Goal: Transaction & Acquisition: Obtain resource

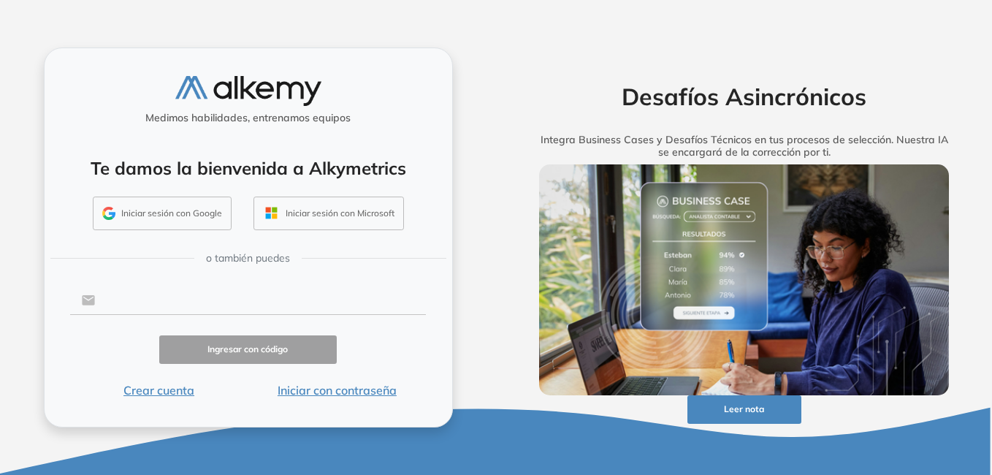
click at [180, 306] on input "text" at bounding box center [260, 300] width 331 height 28
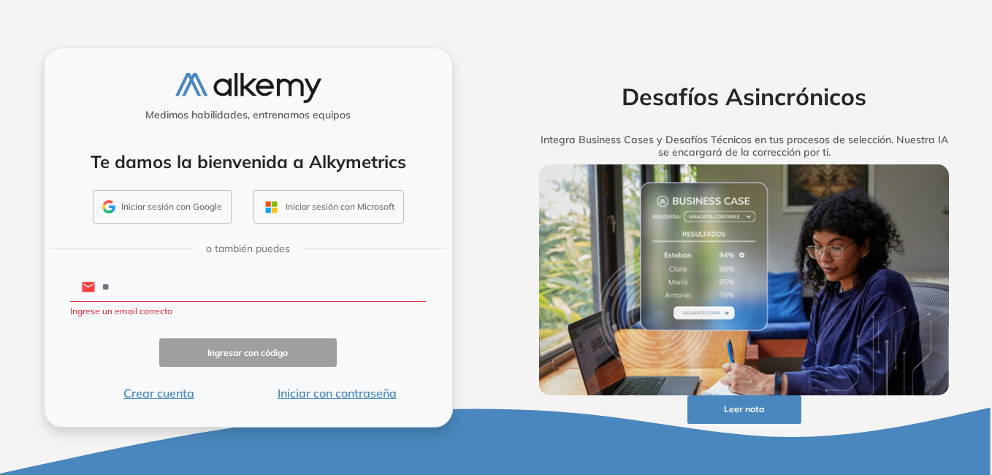
type input "*"
type input "**********"
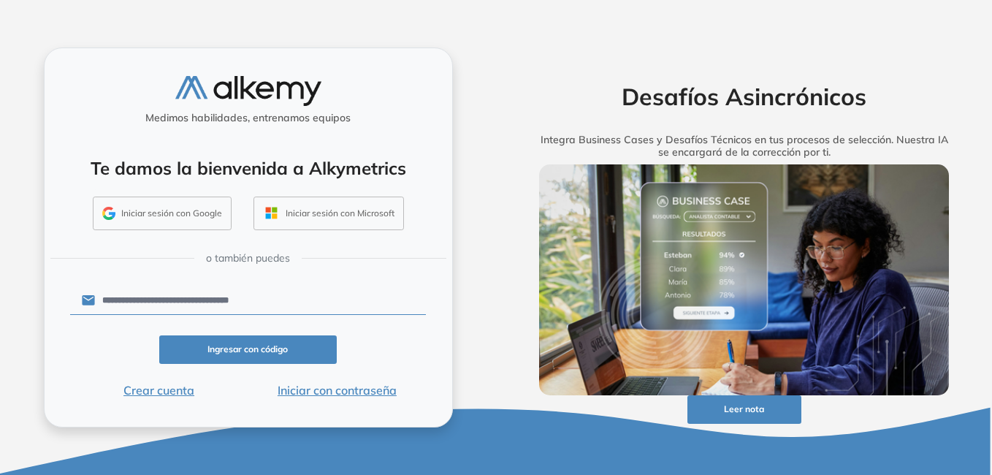
click at [250, 348] on button "Ingresar con código" at bounding box center [248, 349] width 178 height 28
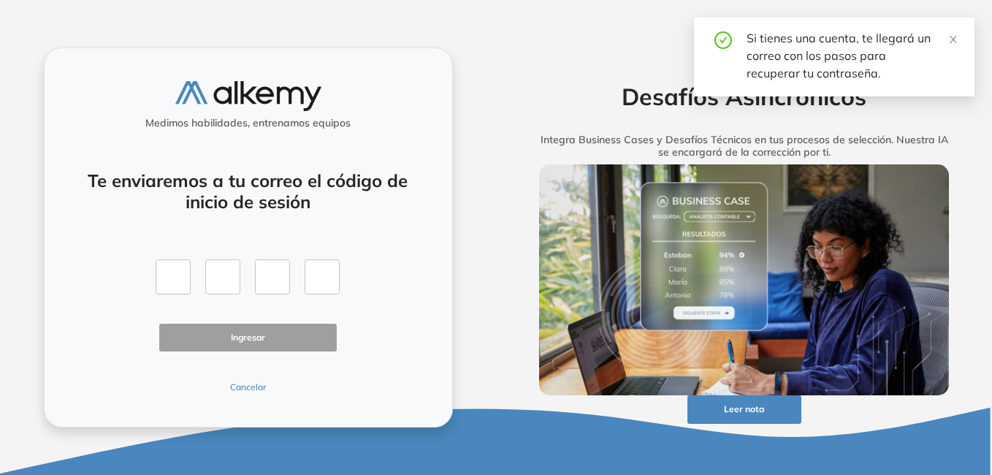
click at [252, 384] on button "Cancelar" at bounding box center [248, 386] width 178 height 13
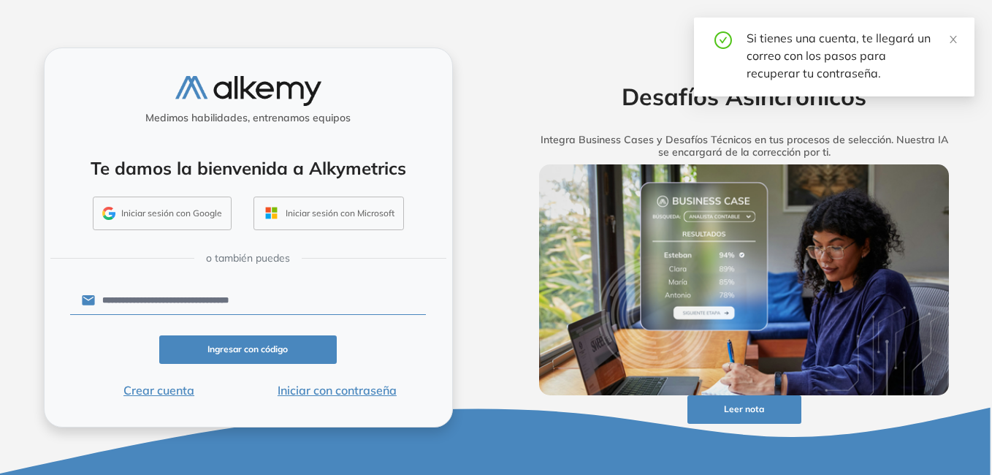
click at [342, 386] on button "Iniciar con contraseña" at bounding box center [337, 390] width 178 height 18
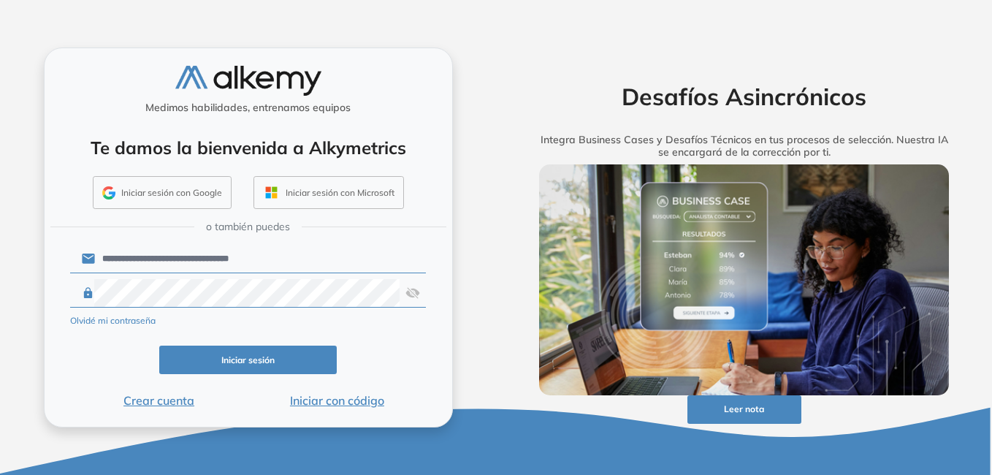
click at [288, 364] on button "Iniciar sesión" at bounding box center [248, 359] width 178 height 28
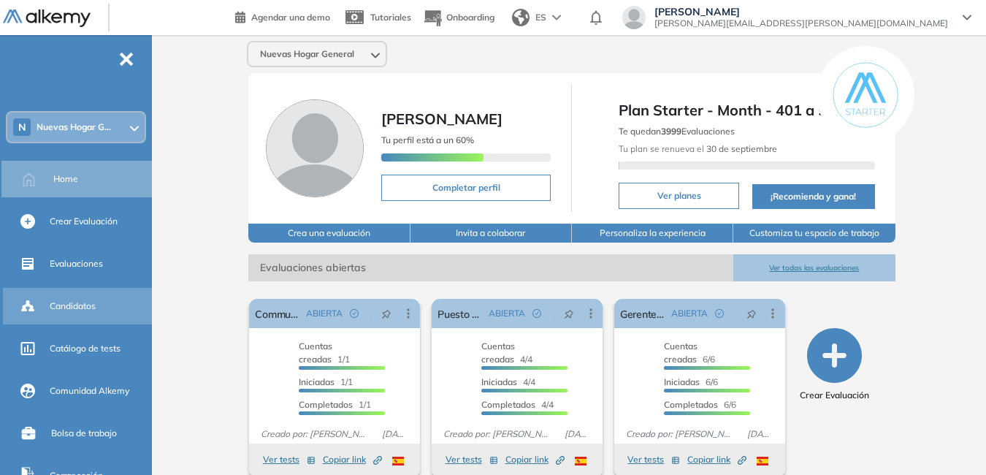
click at [101, 299] on div "Candidatos" at bounding box center [99, 306] width 99 height 25
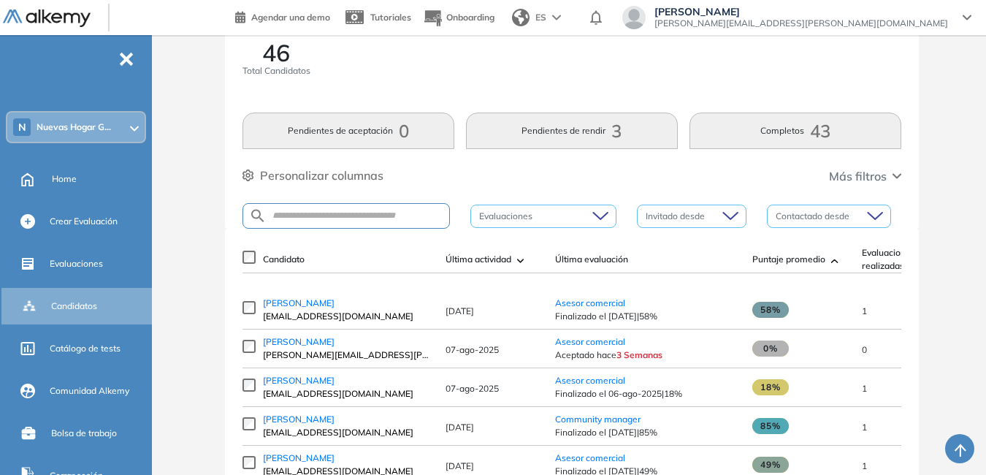
scroll to position [146, 0]
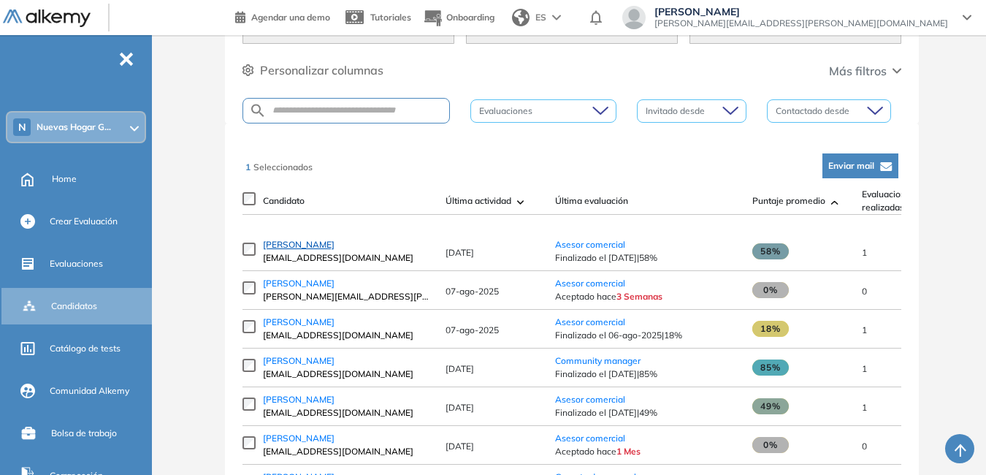
click at [298, 245] on span "[PERSON_NAME]" at bounding box center [299, 244] width 72 height 11
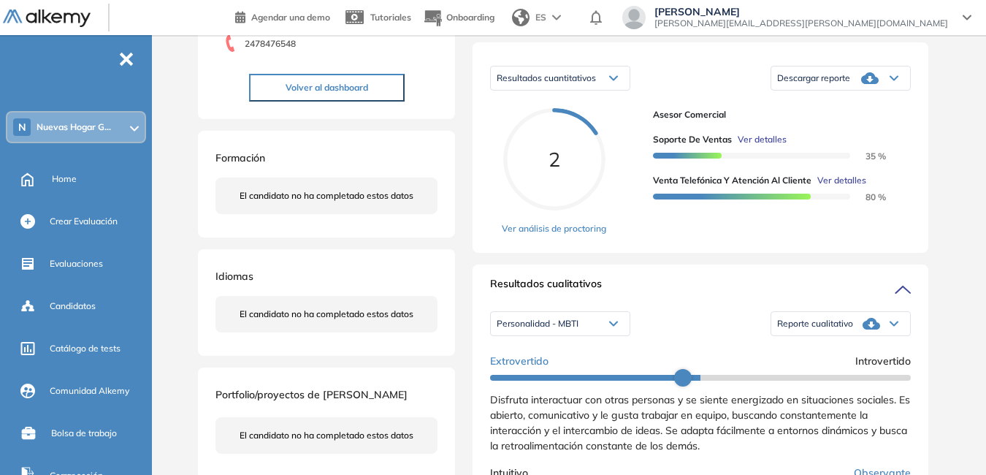
click at [844, 329] on span "Reporte cualitativo" at bounding box center [815, 324] width 76 height 12
click at [822, 351] on li "Reporte con Afinidad AI" at bounding box center [822, 344] width 89 height 15
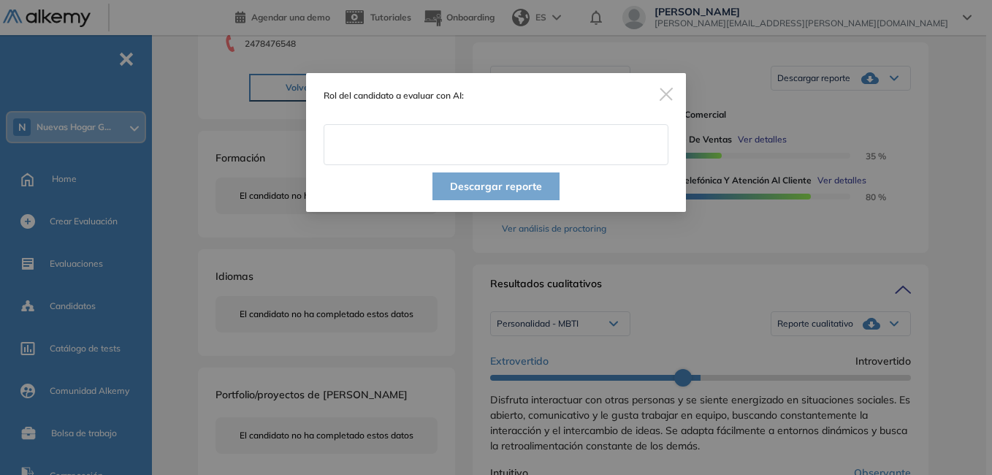
click at [410, 147] on input "text" at bounding box center [495, 144] width 345 height 41
type input "**********"
click at [505, 183] on button "Descargar reporte" at bounding box center [495, 186] width 127 height 28
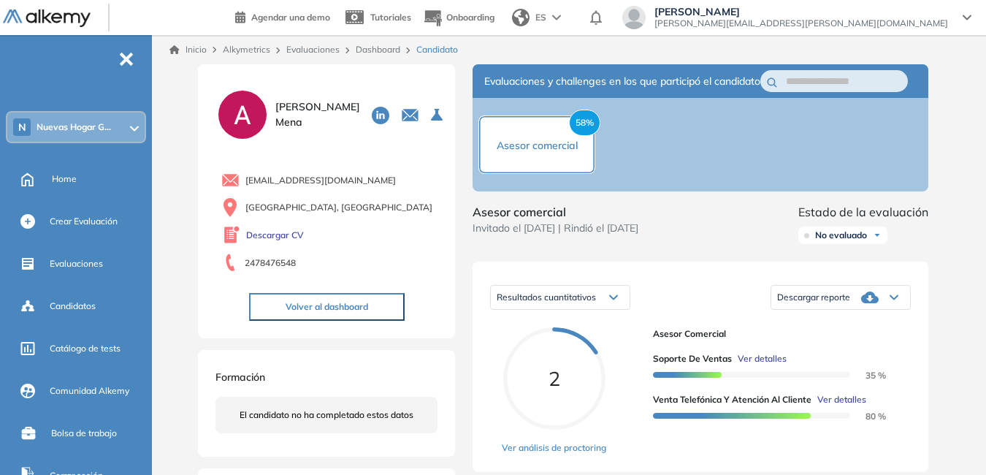
click at [810, 303] on span "Descargar reporte" at bounding box center [813, 297] width 73 height 12
click at [813, 325] on li "Descargar informe completo" at bounding box center [832, 317] width 108 height 15
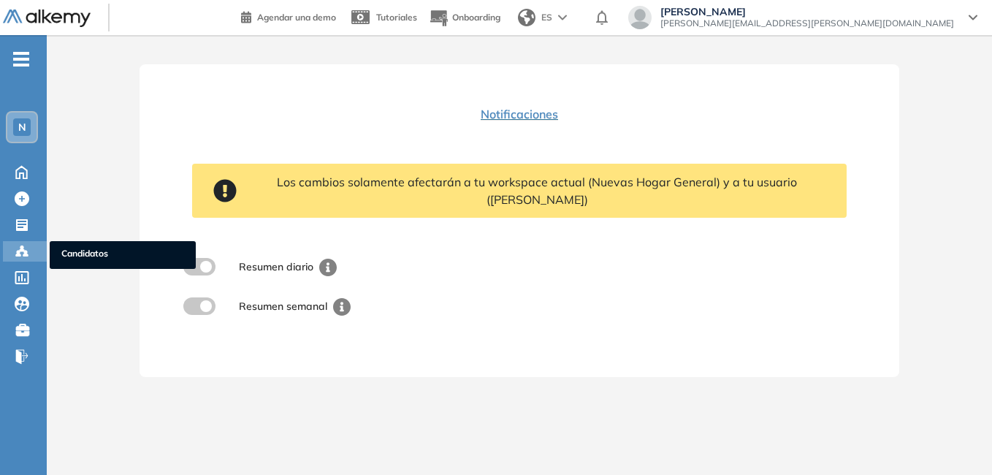
click at [39, 248] on div "Candidatos Candidatos" at bounding box center [25, 251] width 44 height 20
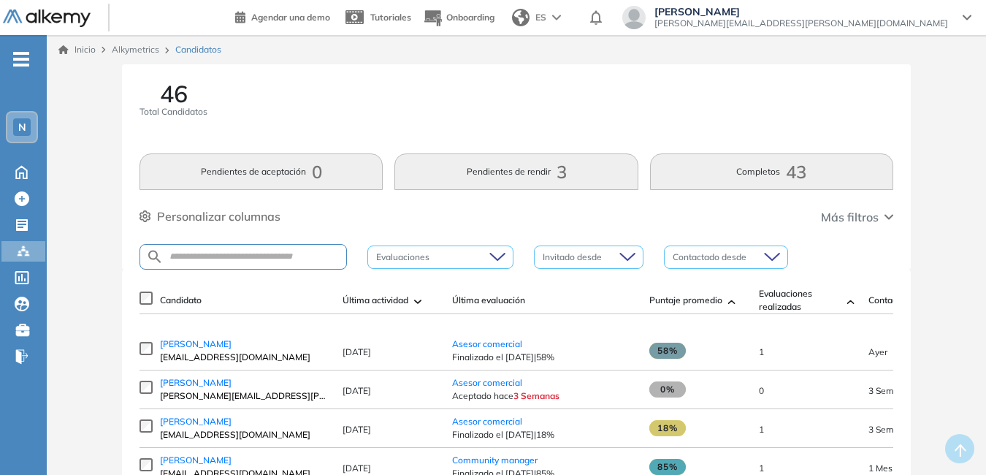
click at [20, 126] on span "N" at bounding box center [22, 127] width 8 height 12
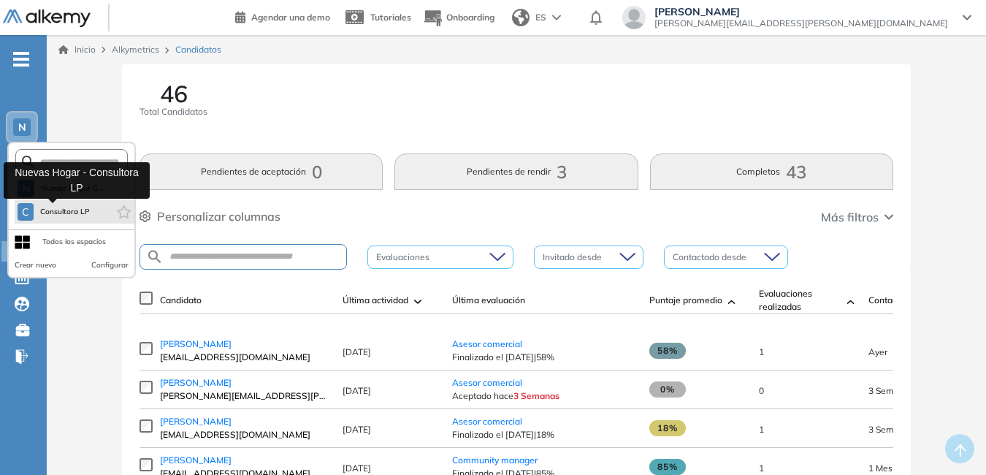
click at [42, 205] on button "C Consultora LP" at bounding box center [54, 212] width 73 height 18
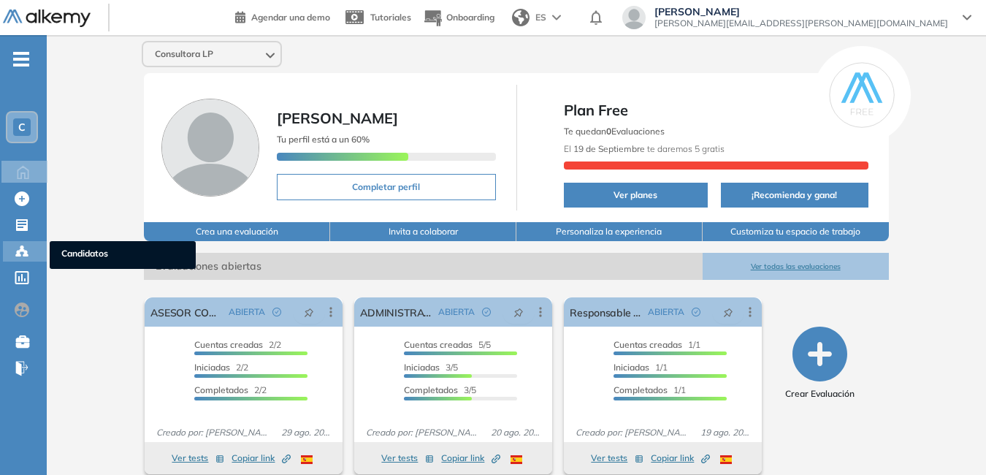
click at [87, 253] on span "Candidatos" at bounding box center [122, 255] width 123 height 16
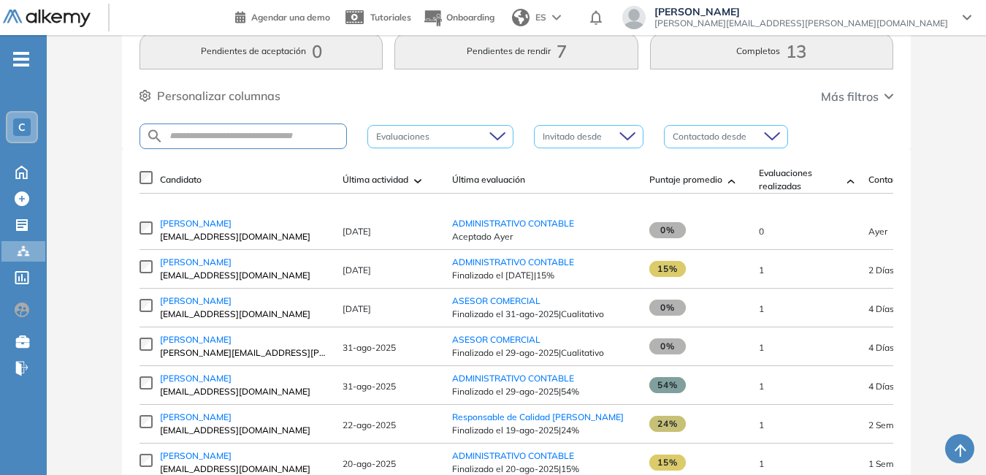
scroll to position [146, 0]
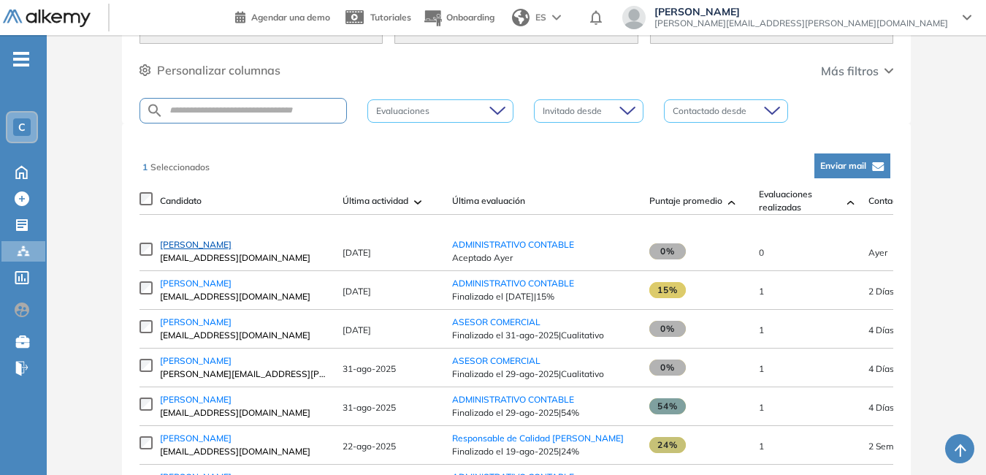
click at [188, 250] on span "[PERSON_NAME]" at bounding box center [196, 244] width 72 height 11
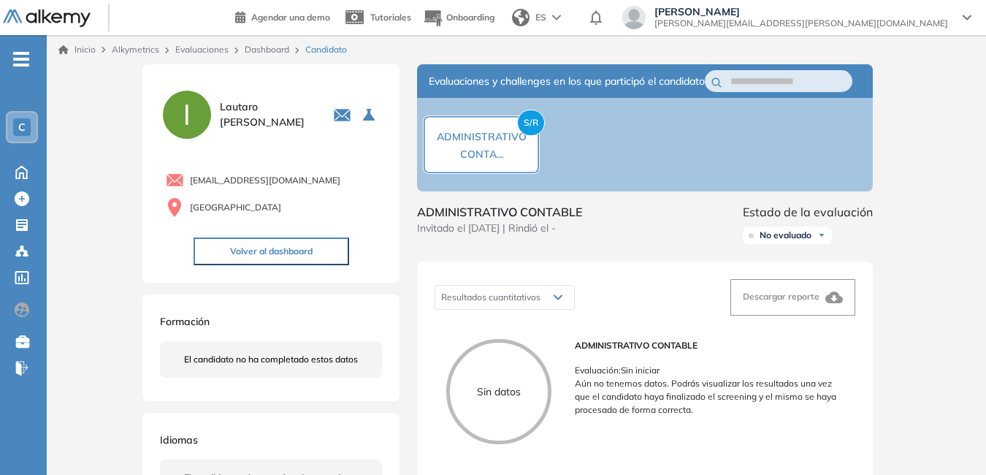
click at [23, 131] on span "C" at bounding box center [21, 127] width 7 height 12
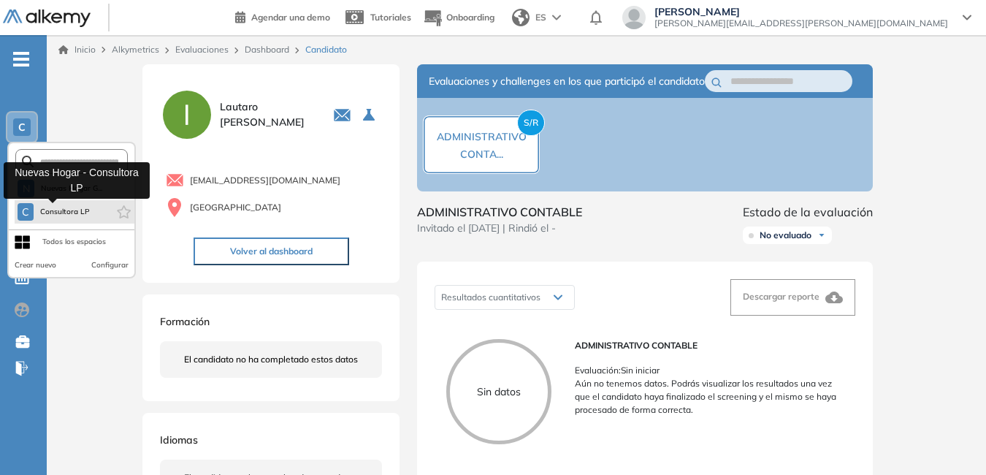
click at [57, 214] on span "Consultora LP" at bounding box center [64, 212] width 51 height 12
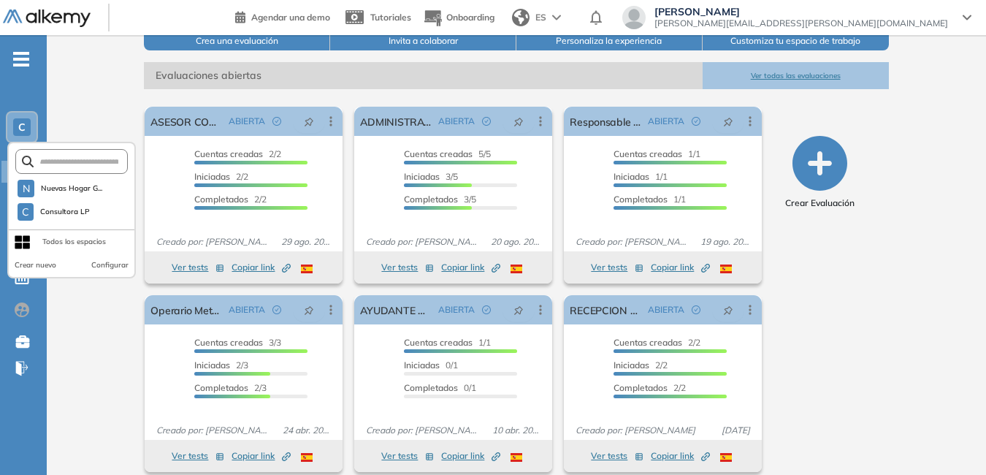
scroll to position [205, 0]
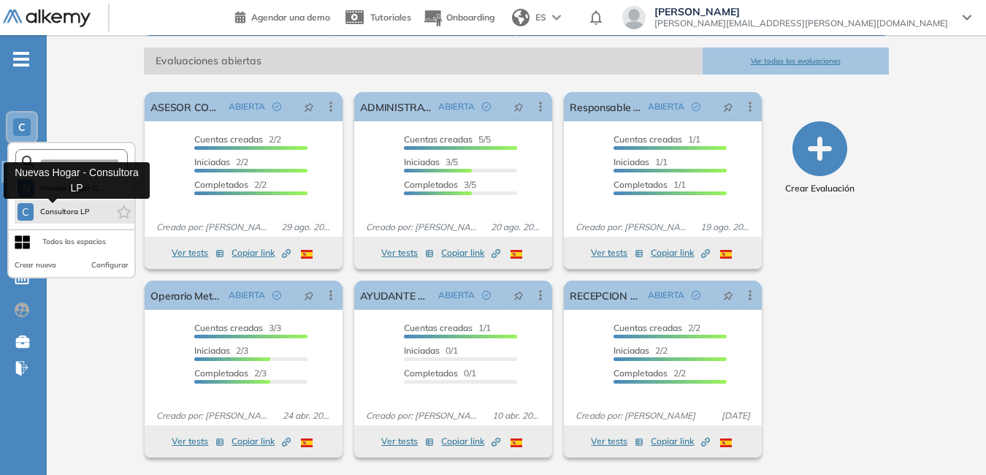
click at [80, 209] on span "Consultora LP" at bounding box center [64, 212] width 51 height 12
click at [28, 210] on span "C" at bounding box center [25, 212] width 7 height 12
click at [75, 213] on span "Consultora LP" at bounding box center [64, 212] width 51 height 12
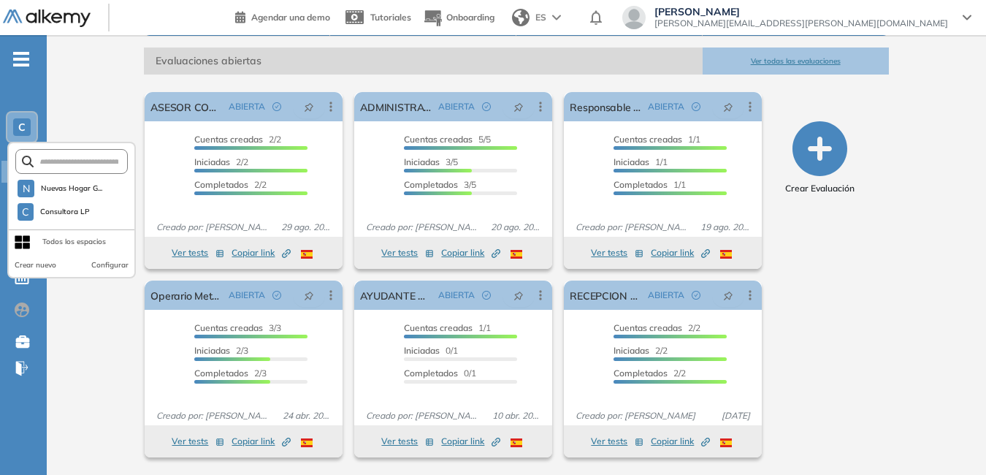
click at [66, 306] on div "Consultora LP [PERSON_NAME] Tu perfil está a un 60% Completar perfil Plan Free …" at bounding box center [516, 152] width 939 height 645
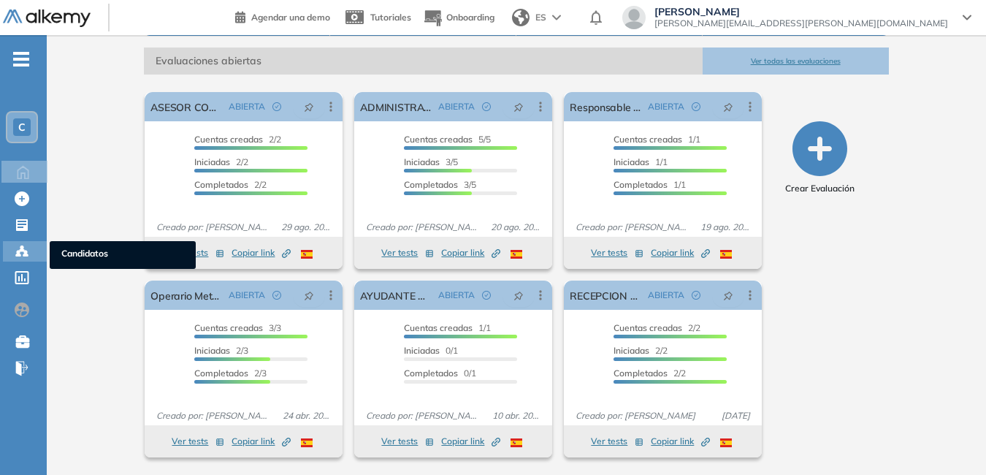
click at [73, 248] on span "Candidatos" at bounding box center [122, 255] width 123 height 16
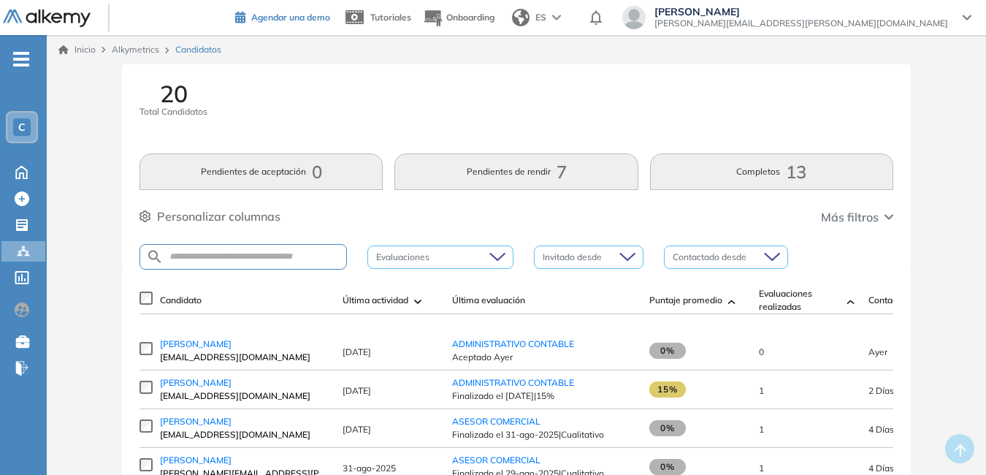
click at [330, 21] on span "Agendar una demo" at bounding box center [290, 17] width 79 height 11
